Goal: Task Accomplishment & Management: Manage account settings

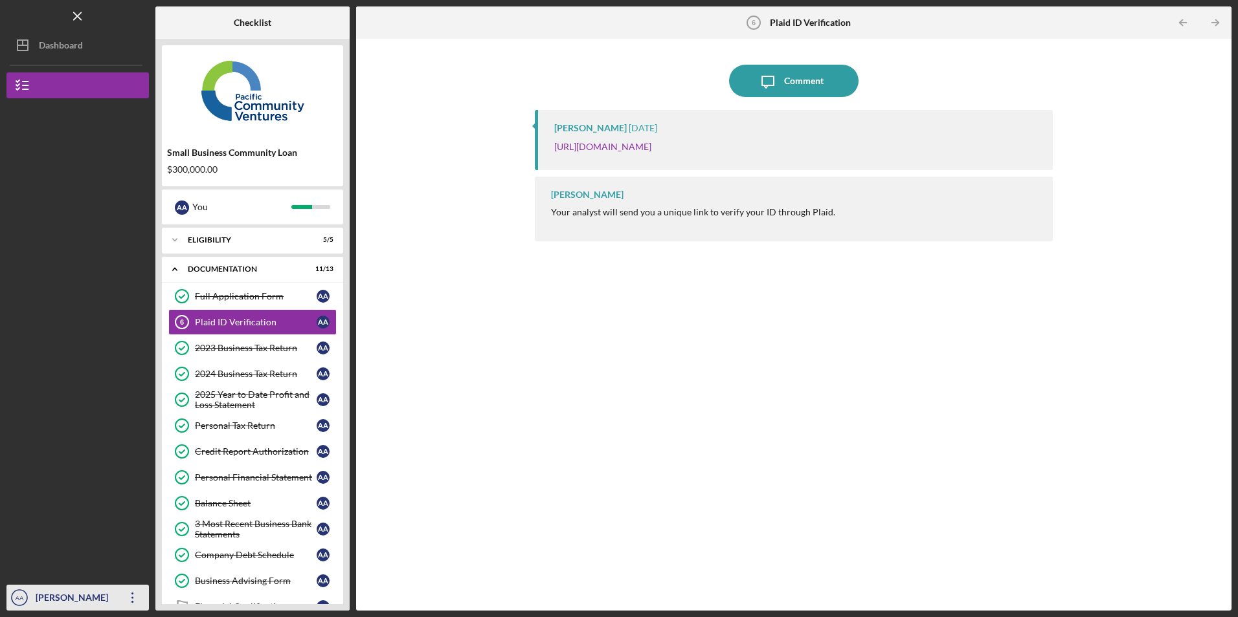
click at [129, 601] on icon "Icon/Overflow" at bounding box center [133, 598] width 32 height 32
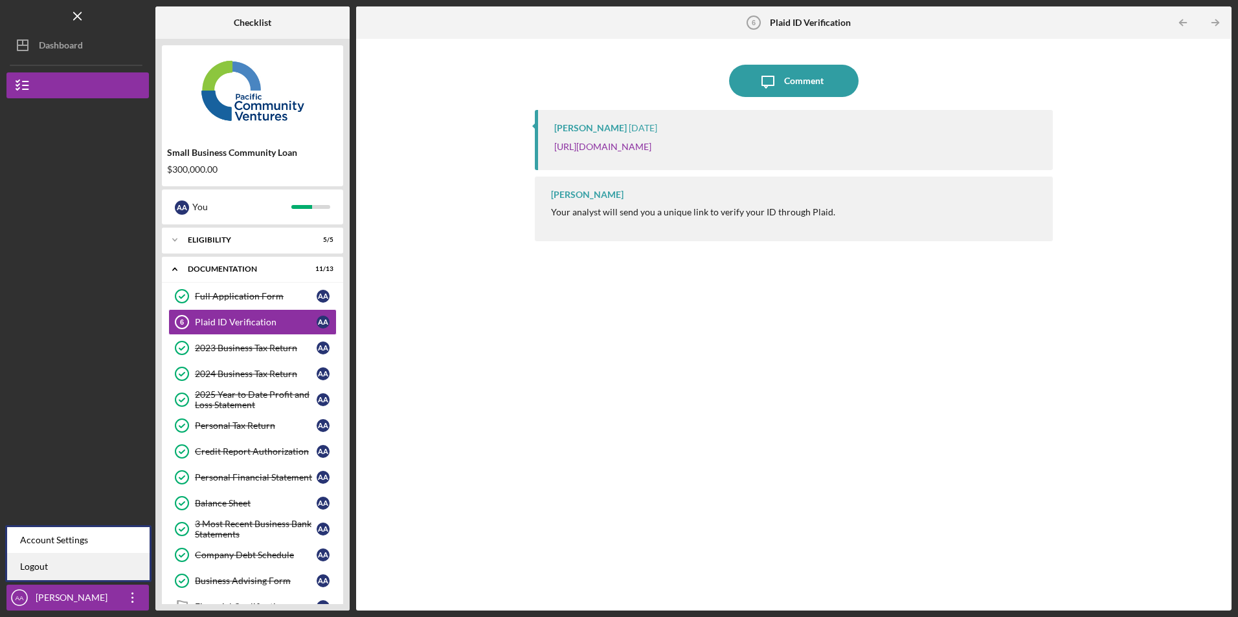
click at [117, 572] on link "Logout" at bounding box center [78, 567] width 142 height 27
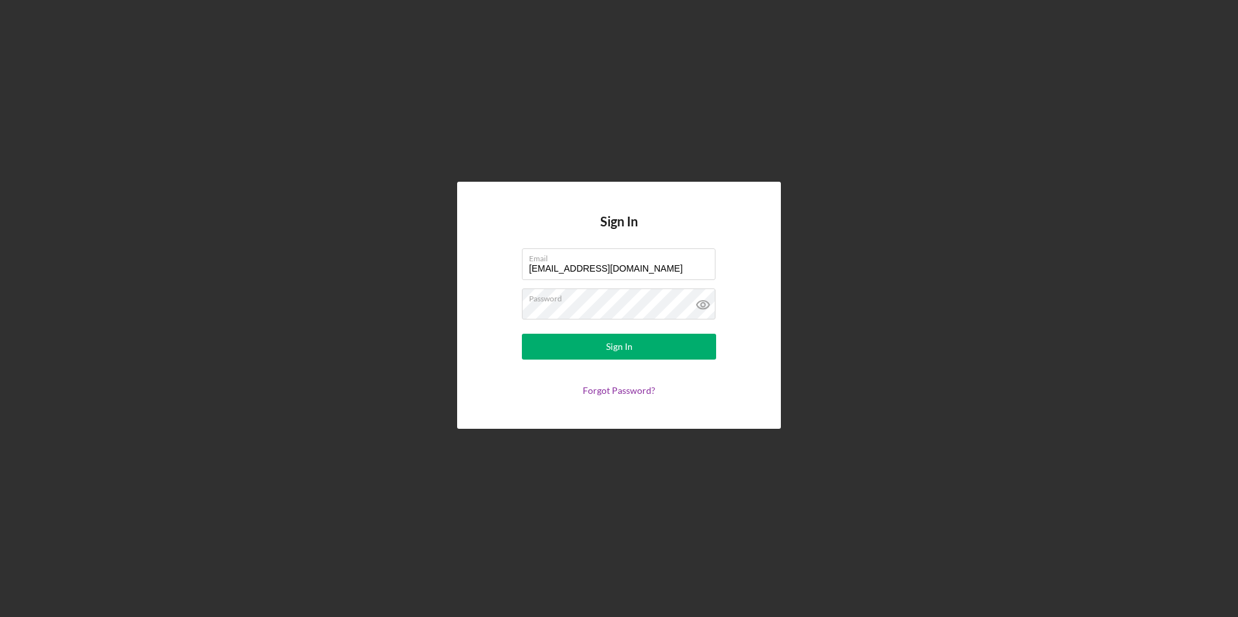
drag, startPoint x: 628, startPoint y: 267, endPoint x: 478, endPoint y: 268, distance: 149.5
click at [478, 268] on div "Sign In Email [EMAIL_ADDRESS][DOMAIN_NAME] Password Sign In Forgot Password?" at bounding box center [619, 305] width 324 height 247
type input "[EMAIL_ADDRESS][DOMAIN_NAME]"
click at [576, 340] on button "Sign In" at bounding box center [619, 347] width 194 height 26
